Goal: Book appointment/travel/reservation

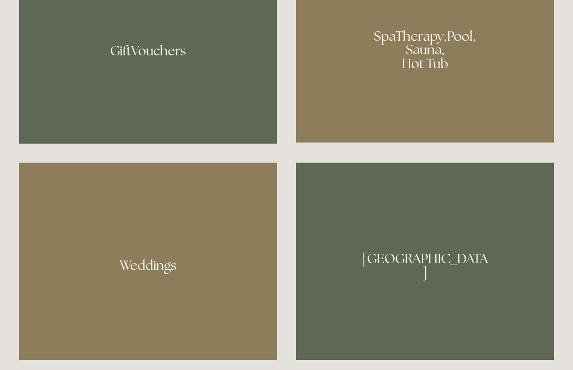
scroll to position [911, 0]
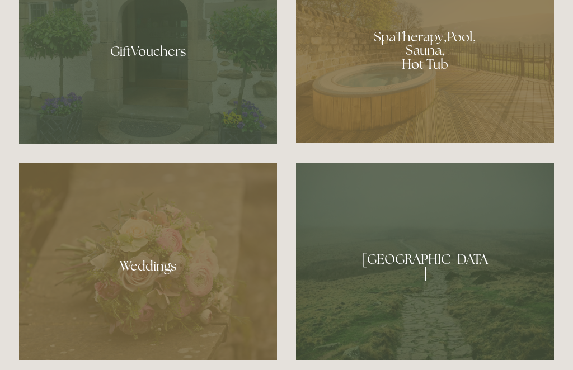
click at [436, 84] on div at bounding box center [425, 46] width 258 height 194
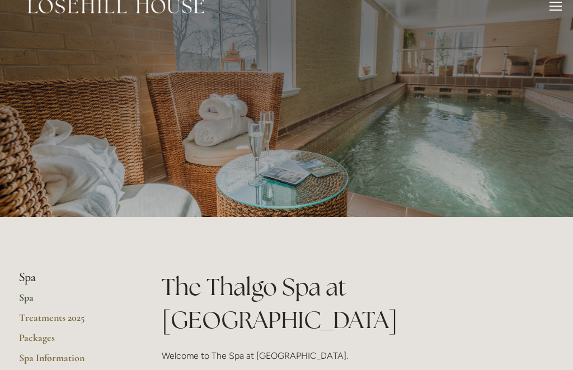
click at [542, 18] on div "Rooms Rooms Your Stay Book a stay Offers Spa About" at bounding box center [286, 6] width 550 height 48
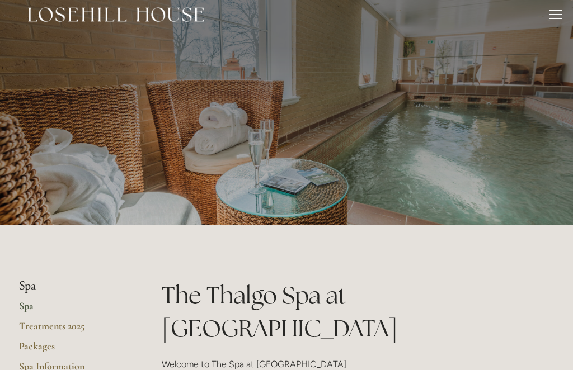
scroll to position [8, 0]
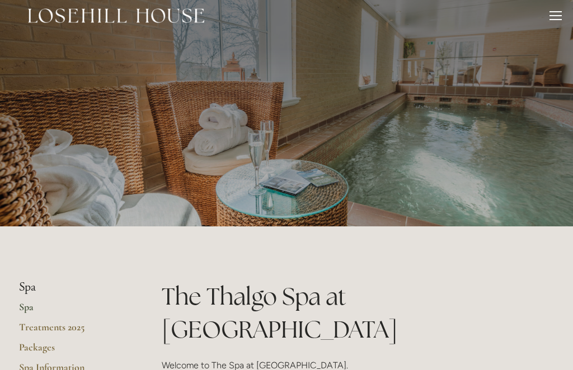
click at [560, 16] on div at bounding box center [555, 17] width 12 height 12
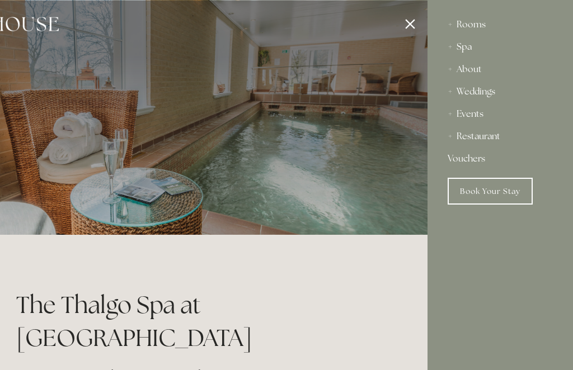
scroll to position [0, 0]
click at [411, 21] on div at bounding box center [141, 185] width 573 height 370
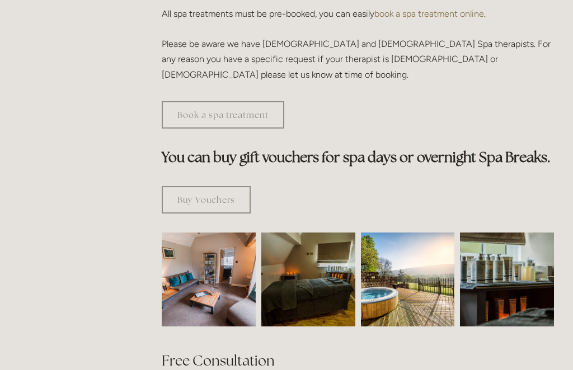
scroll to position [572, 0]
click at [408, 253] on img at bounding box center [408, 280] width 94 height 94
click at [436, 246] on img at bounding box center [408, 280] width 94 height 94
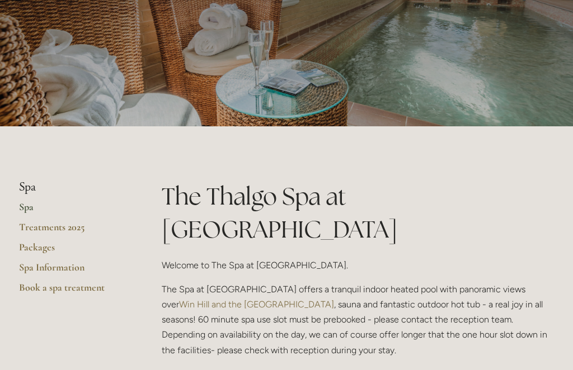
scroll to position [107, 0]
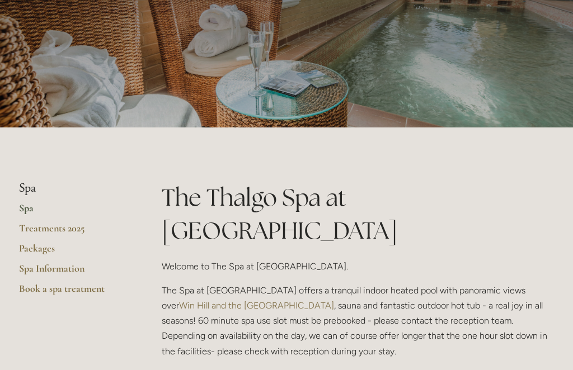
click at [82, 289] on link "Book a spa treatment" at bounding box center [72, 293] width 107 height 20
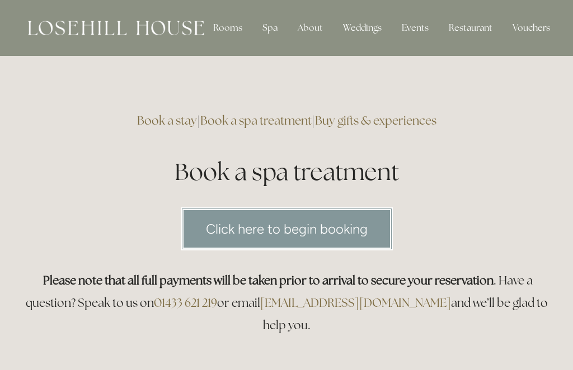
click at [272, 36] on div "Spa" at bounding box center [269, 28] width 33 height 22
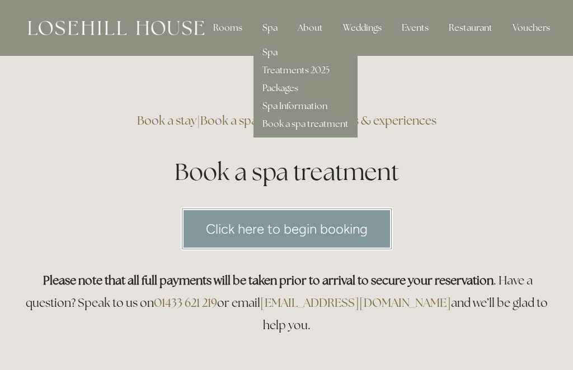
click at [282, 60] on div "Treatments 2025" at bounding box center [305, 66] width 86 height 18
click at [292, 90] on link "Packages" at bounding box center [280, 88] width 36 height 12
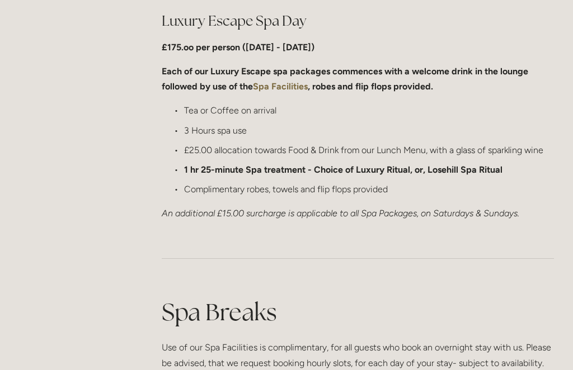
scroll to position [1176, 0]
